Goal: Find specific page/section: Find specific page/section

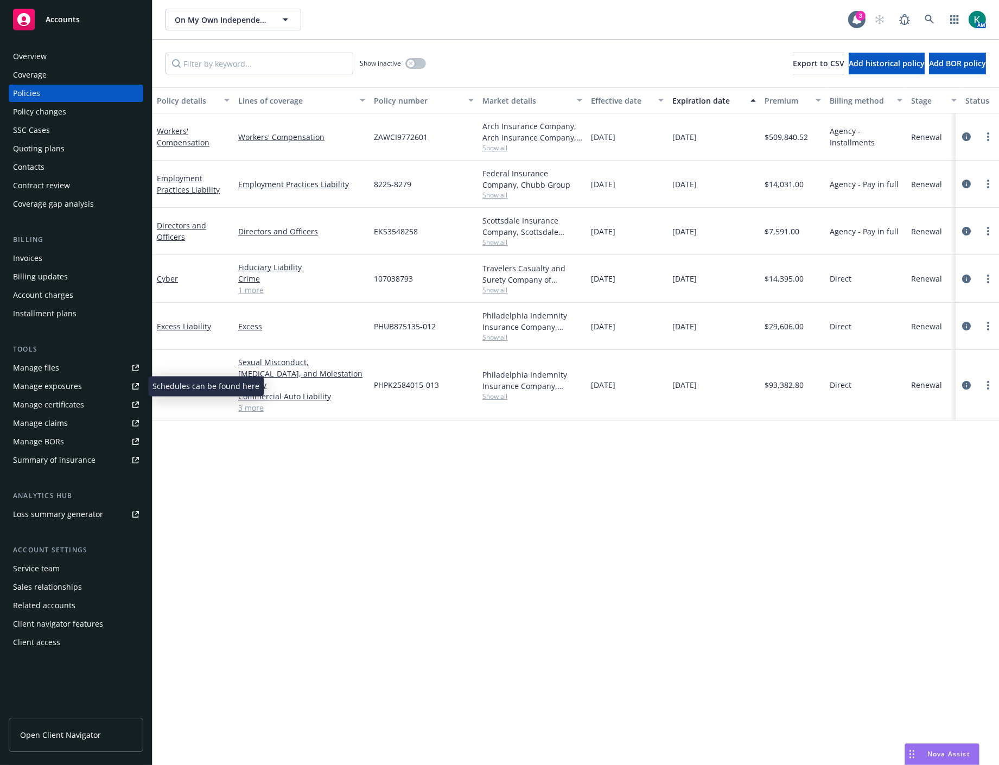
click at [66, 380] on div "Manage exposures" at bounding box center [47, 386] width 69 height 17
click at [963, 381] on icon "circleInformation" at bounding box center [966, 385] width 9 height 9
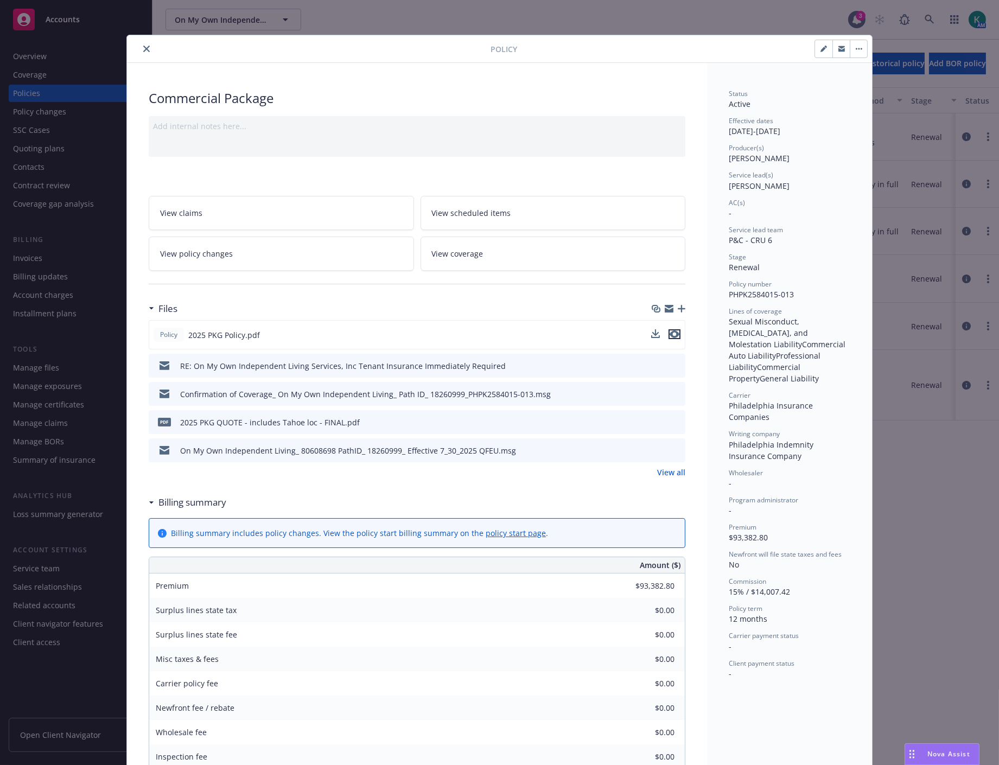
click at [675, 334] on button "preview file" at bounding box center [674, 334] width 12 height 10
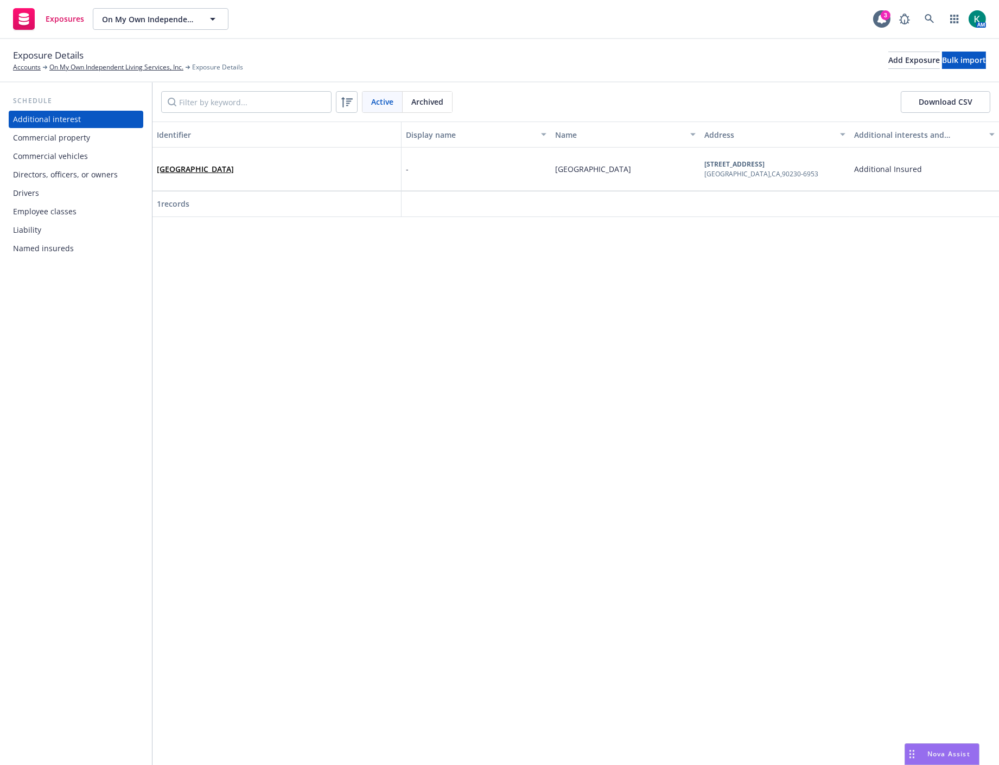
click at [52, 197] on div "Drivers" at bounding box center [76, 192] width 126 height 17
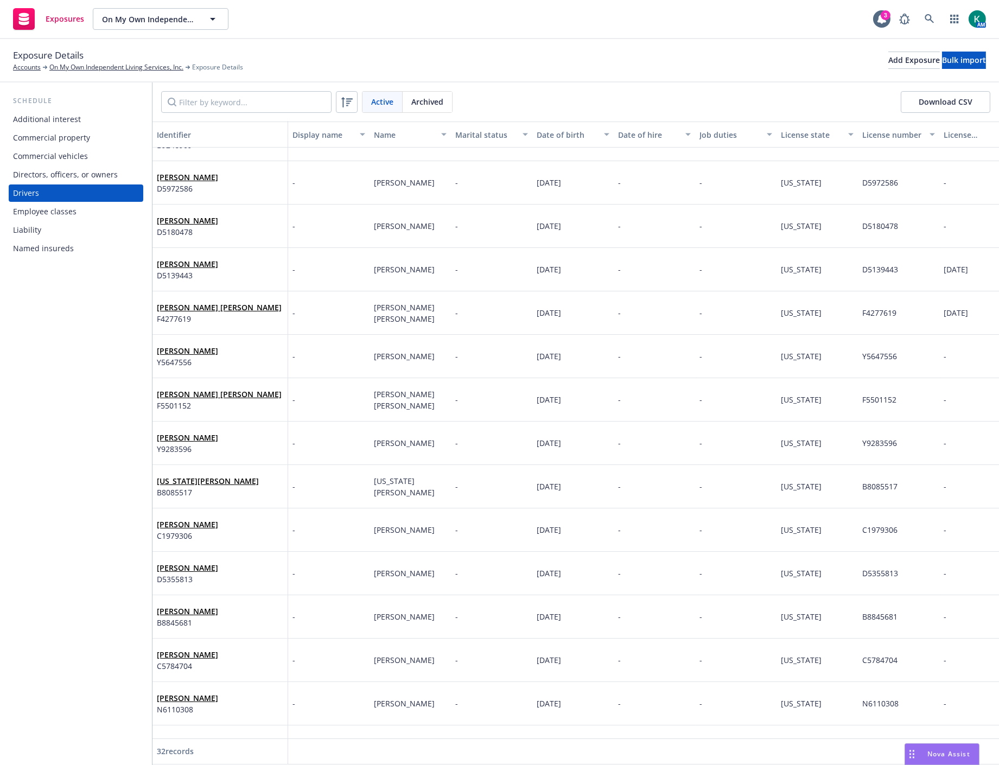
scroll to position [361, 0]
